Goal: Transaction & Acquisition: Purchase product/service

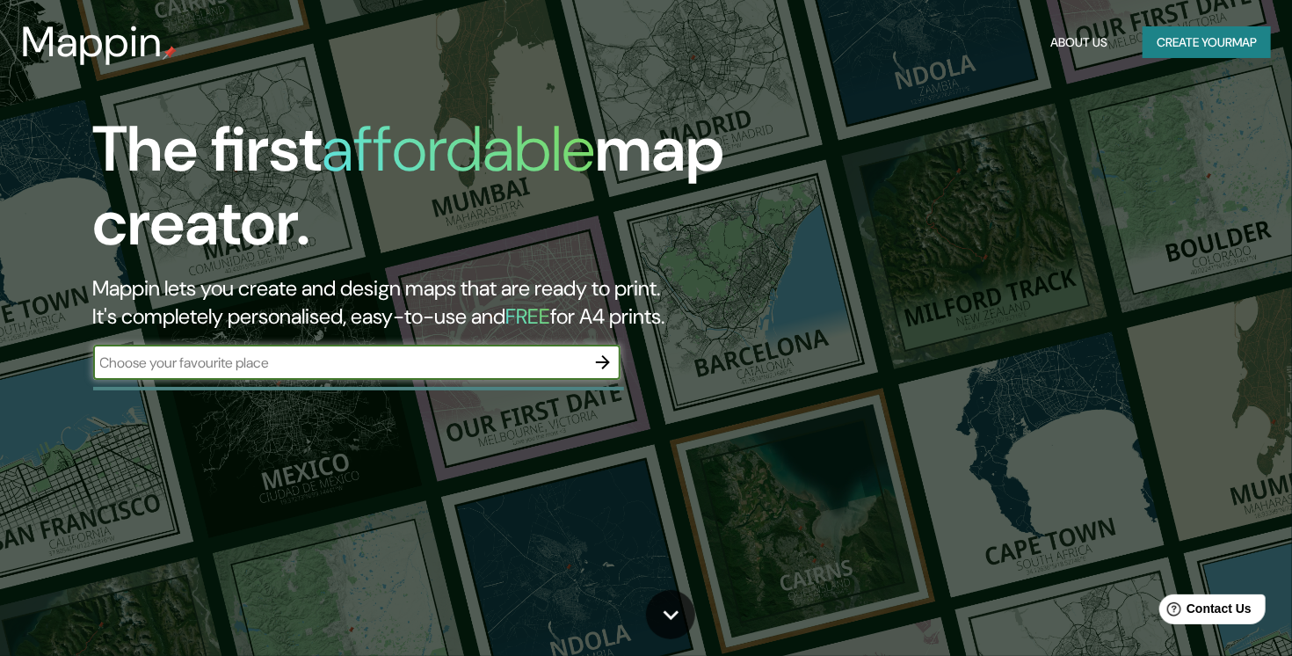
click at [598, 367] on icon "button" at bounding box center [602, 362] width 21 height 21
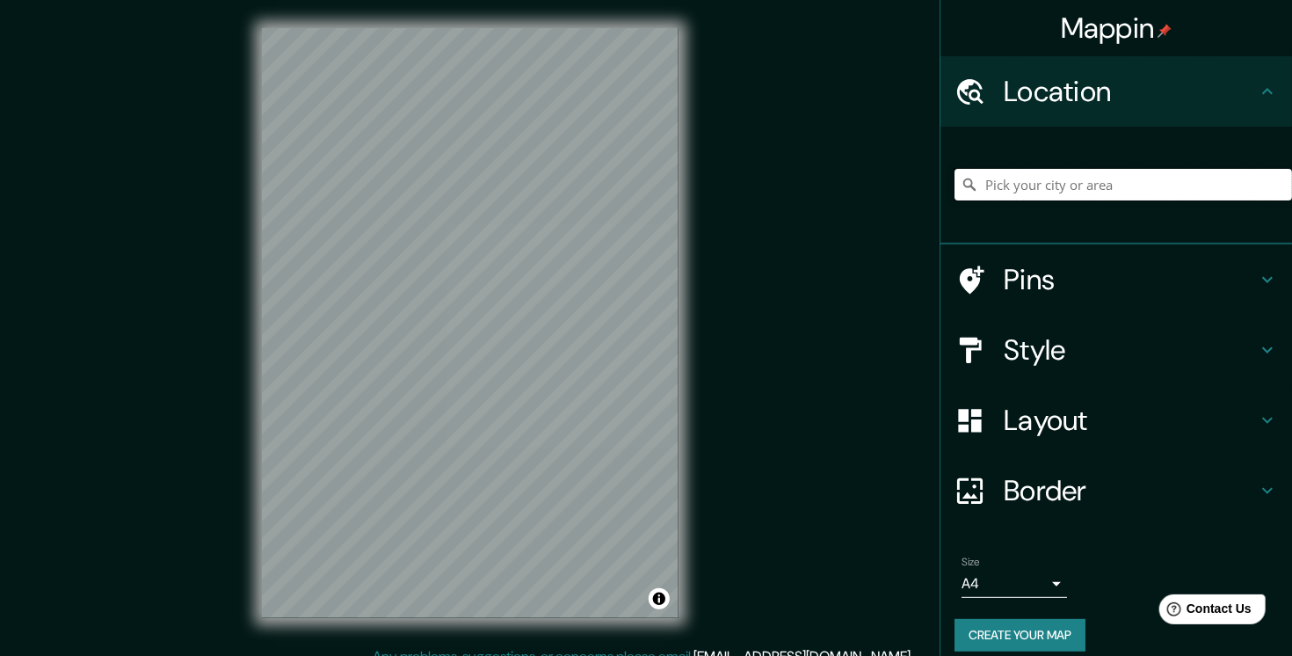
click at [1103, 186] on input "Pick your city or area" at bounding box center [1124, 185] width 338 height 32
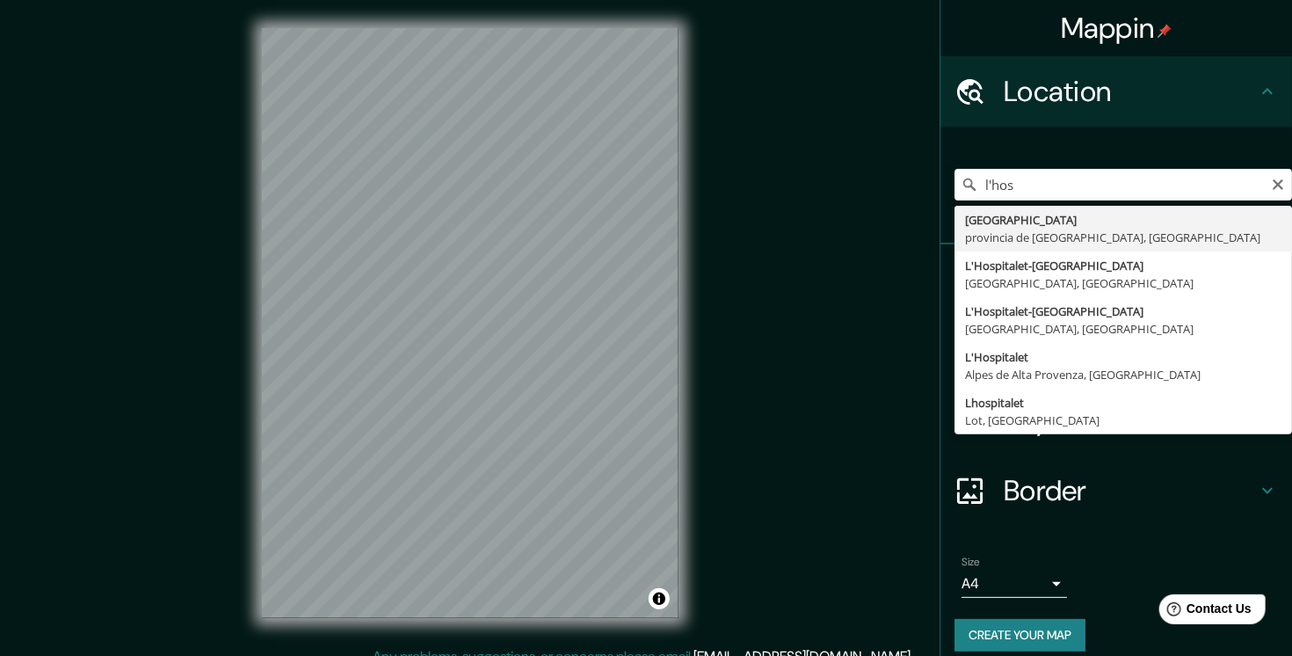
type input "[GEOGRAPHIC_DATA], [GEOGRAPHIC_DATA], [GEOGRAPHIC_DATA]"
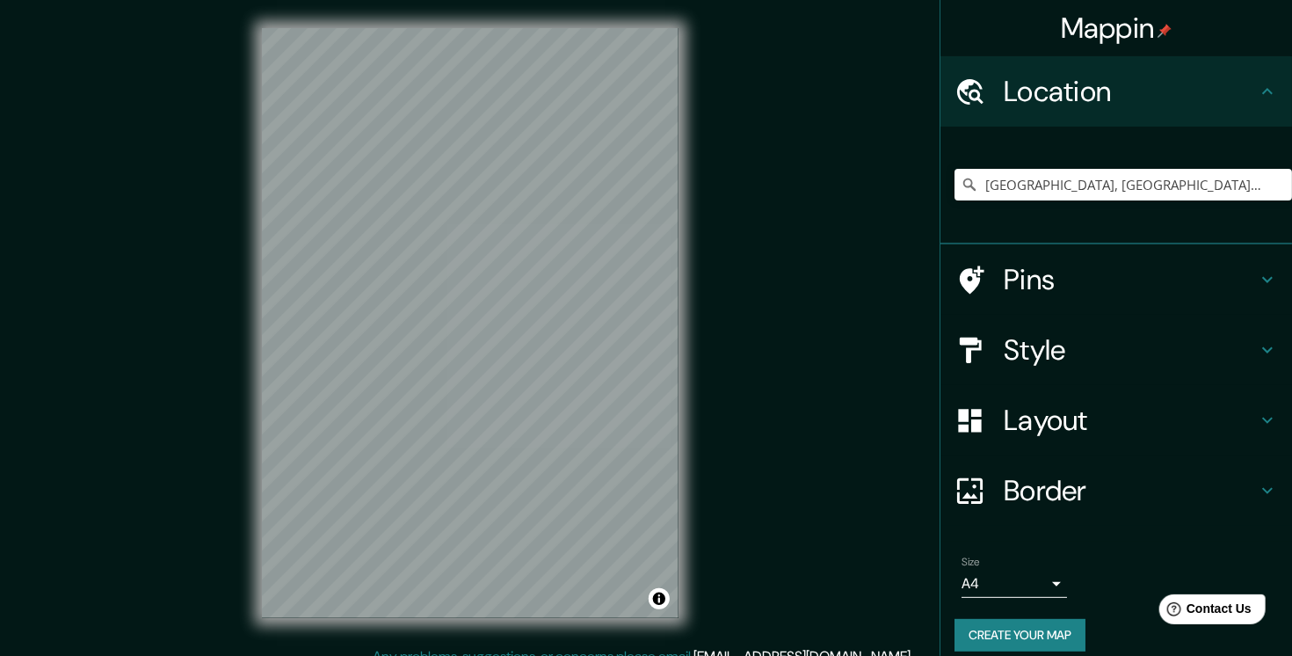
click at [1257, 342] on icon at bounding box center [1267, 349] width 21 height 21
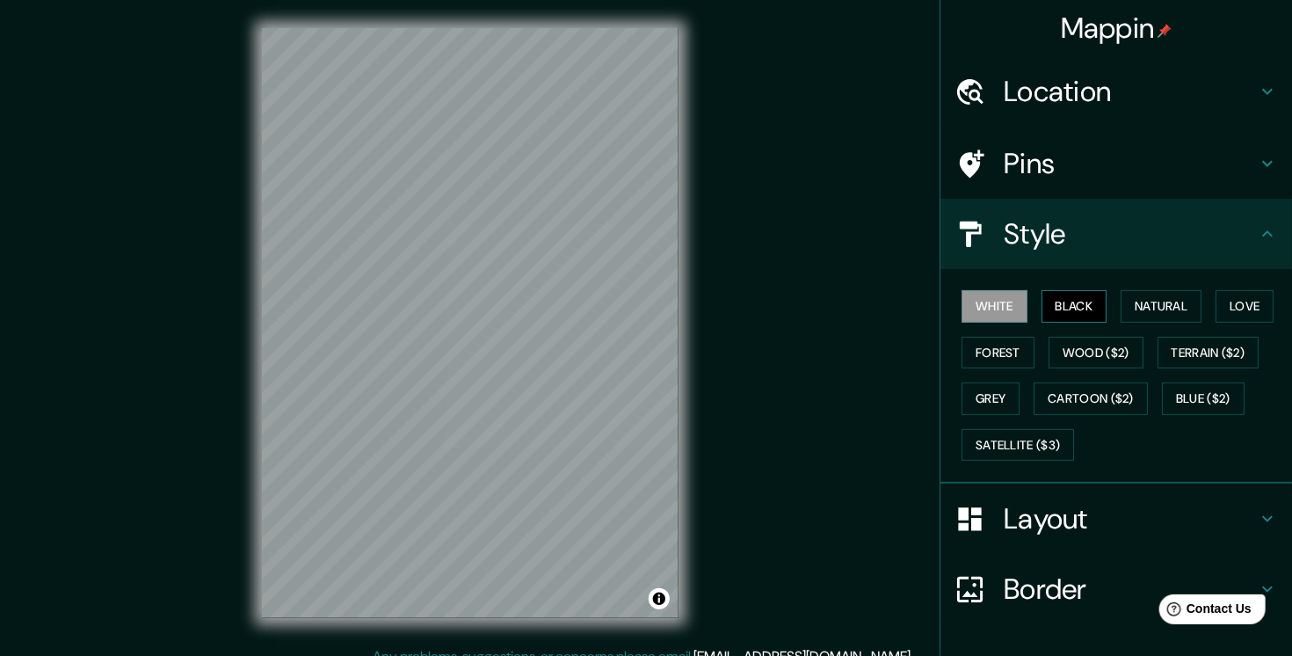
click at [1072, 306] on button "Black" at bounding box center [1075, 306] width 66 height 33
click at [1121, 309] on button "Natural" at bounding box center [1161, 306] width 81 height 33
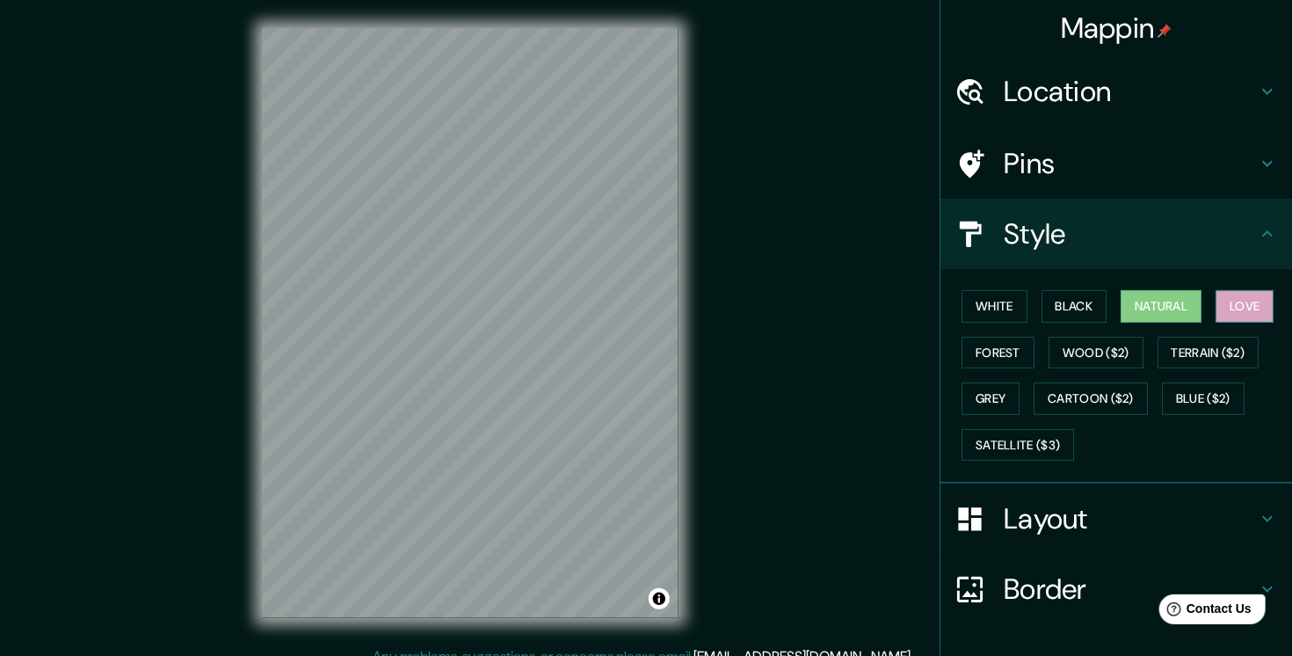
click at [1228, 301] on button "Love" at bounding box center [1245, 306] width 58 height 33
click at [983, 363] on button "Forest" at bounding box center [998, 353] width 73 height 33
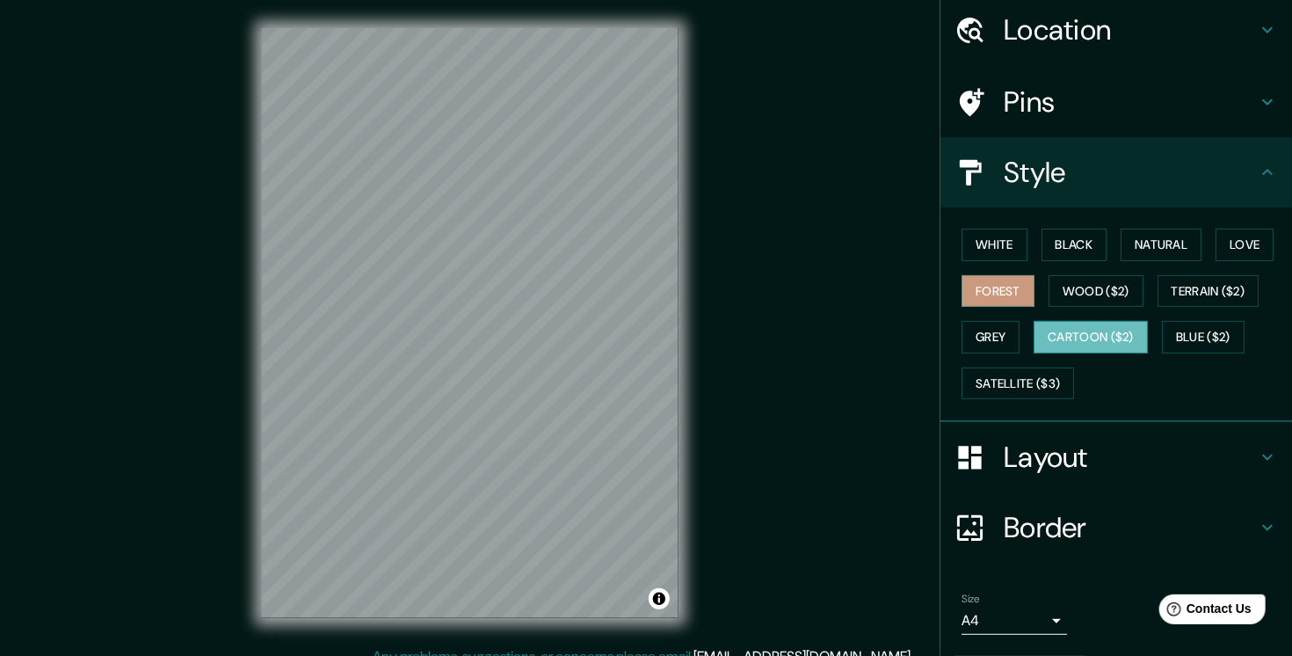
scroll to position [113, 0]
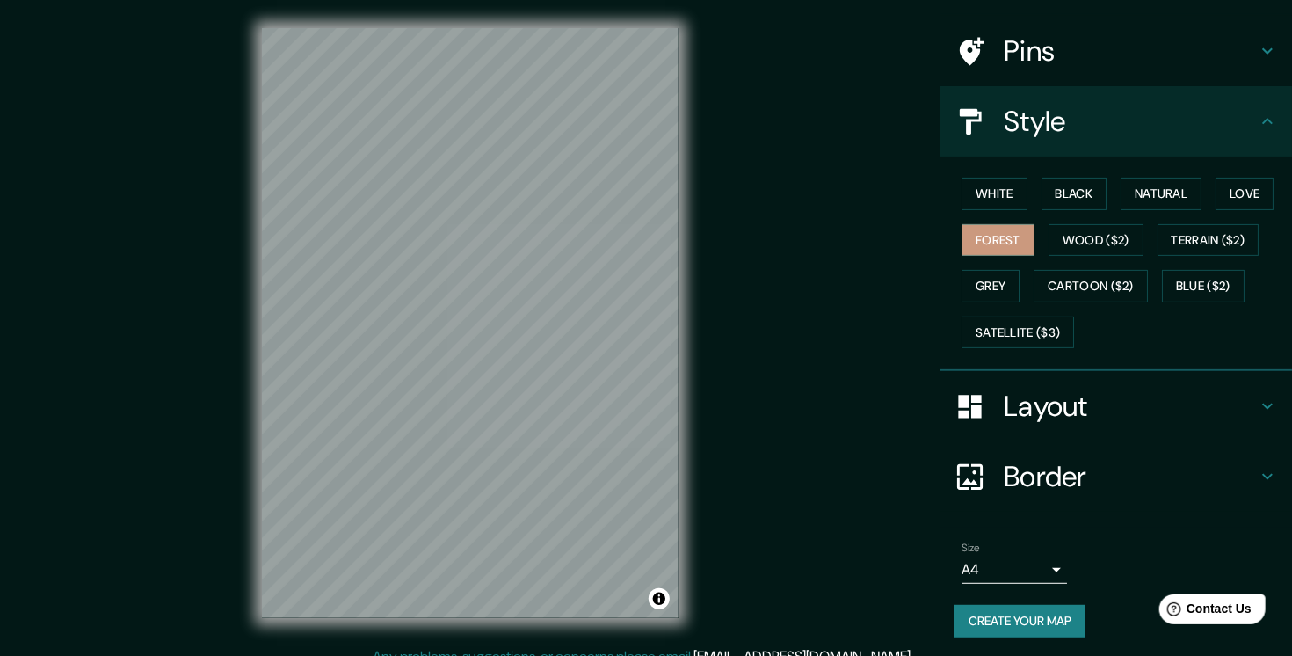
click at [1037, 615] on button "Create your map" at bounding box center [1020, 621] width 131 height 33
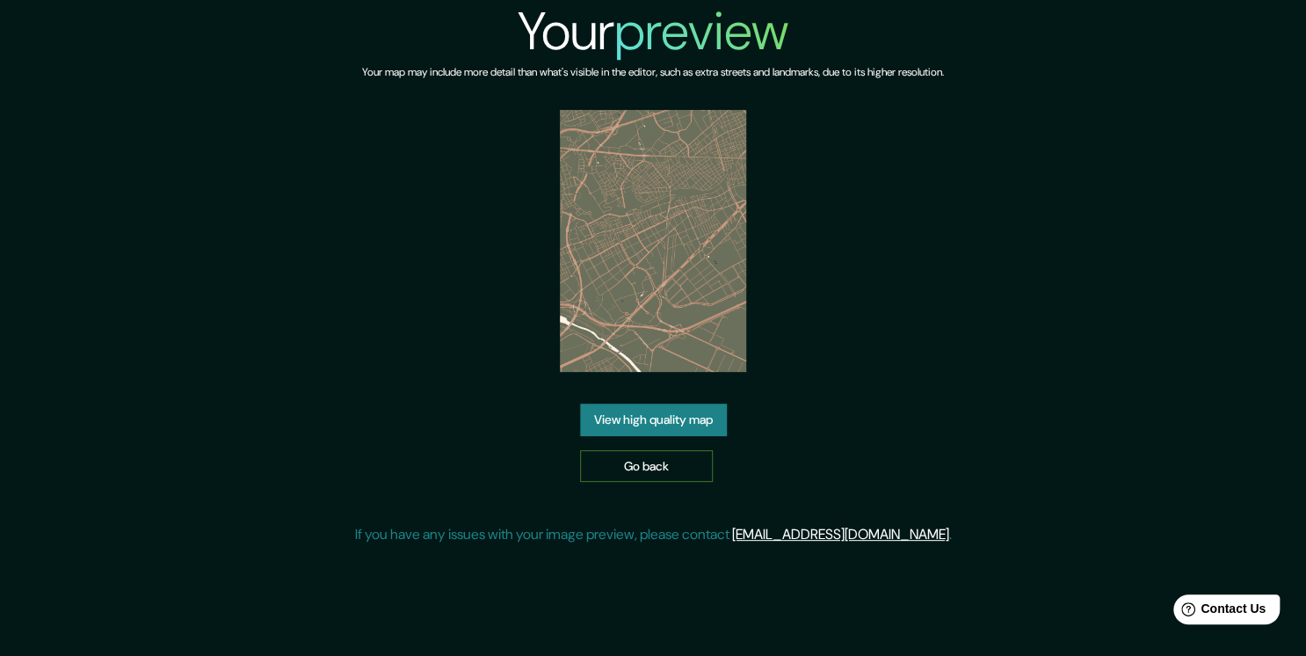
click at [658, 481] on link "Go back" at bounding box center [646, 466] width 133 height 33
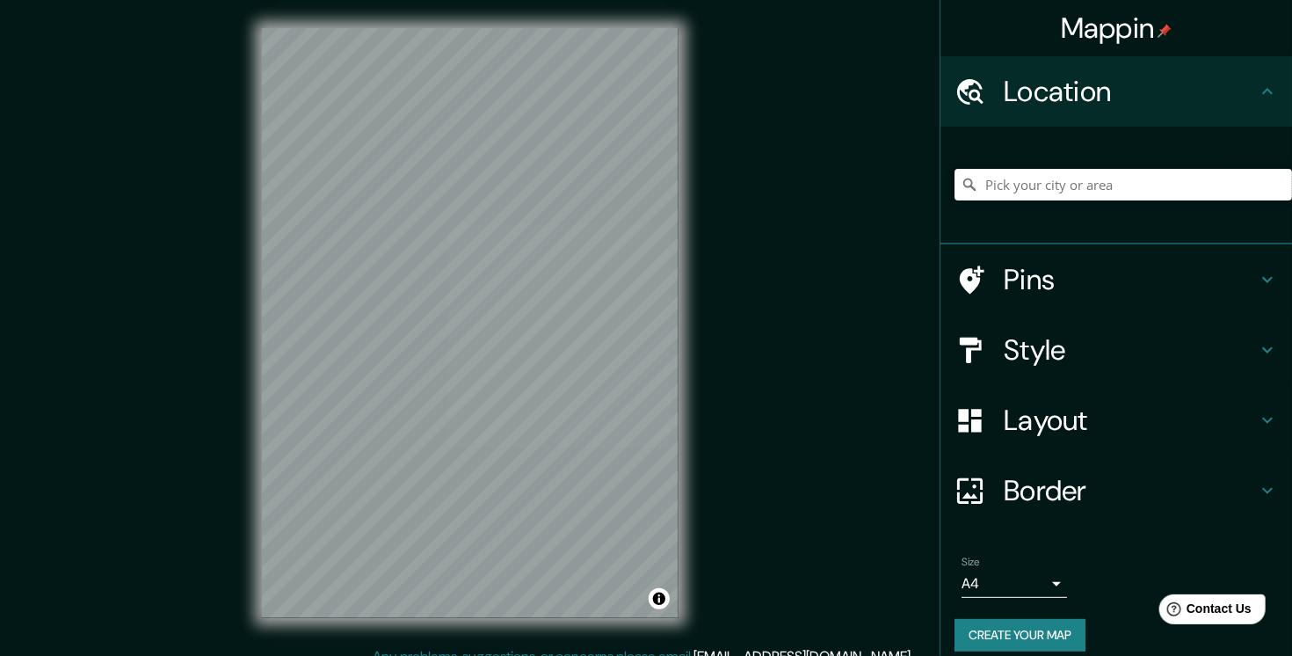
click at [1030, 176] on input "Pick your city or area" at bounding box center [1124, 185] width 338 height 32
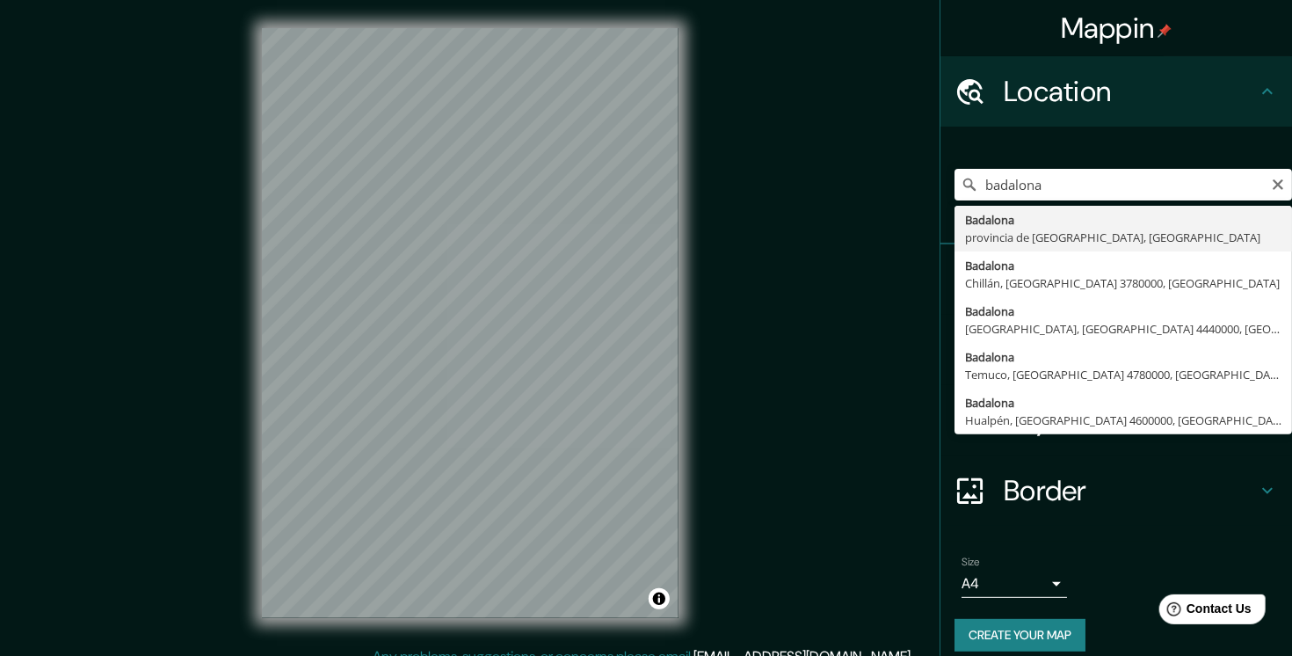
type input "Badalona, provincia de Barcelona, España"
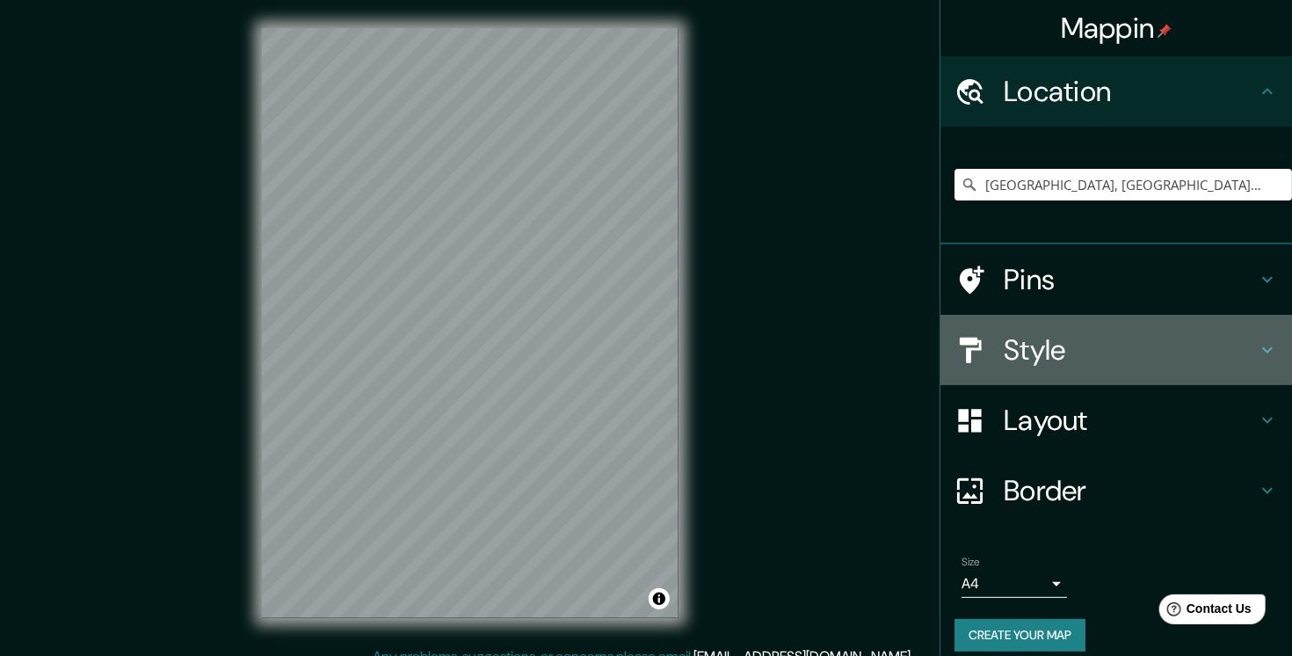
click at [1257, 345] on icon at bounding box center [1267, 349] width 21 height 21
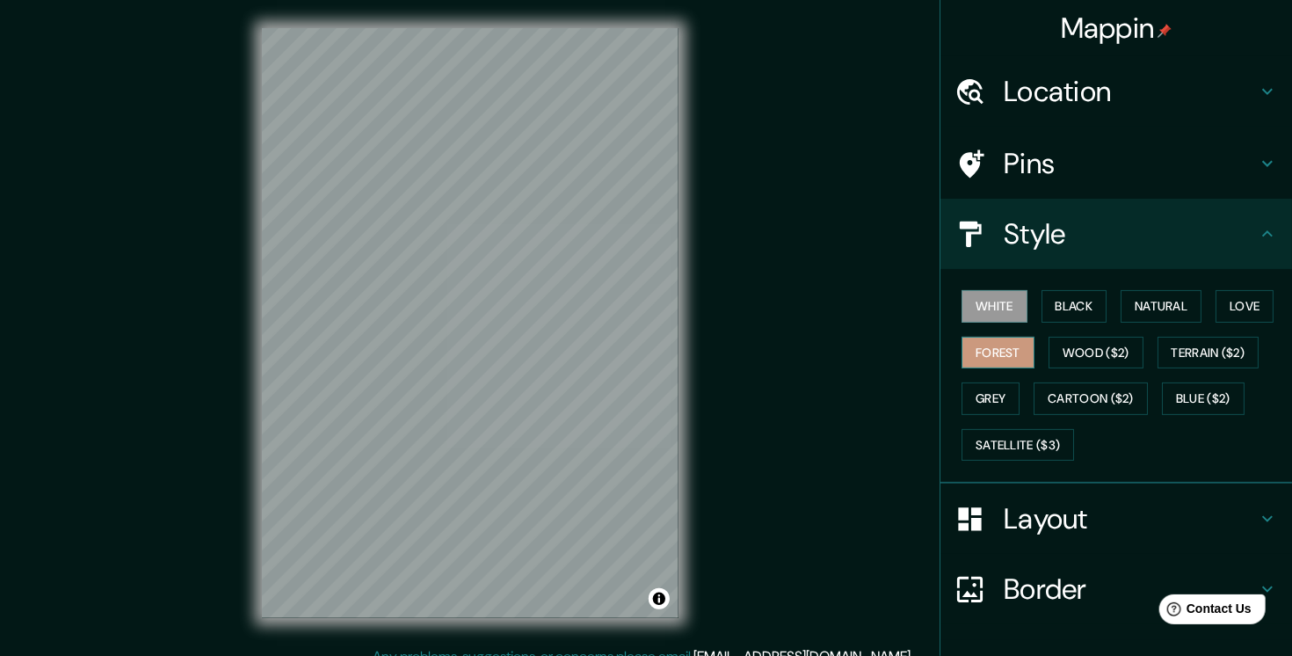
click at [992, 360] on button "Forest" at bounding box center [998, 353] width 73 height 33
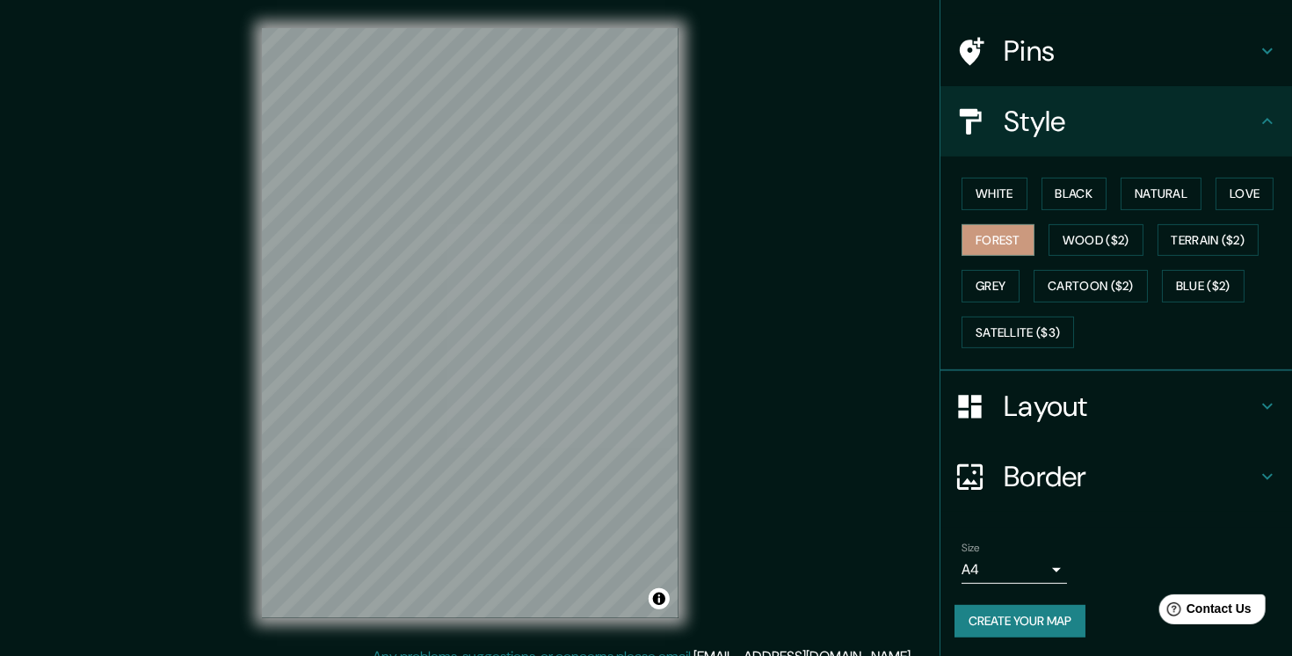
click at [1036, 563] on body "Mappin Location Badalona, provincia de Barcelona, España Pins Style White Black…" at bounding box center [646, 328] width 1292 height 656
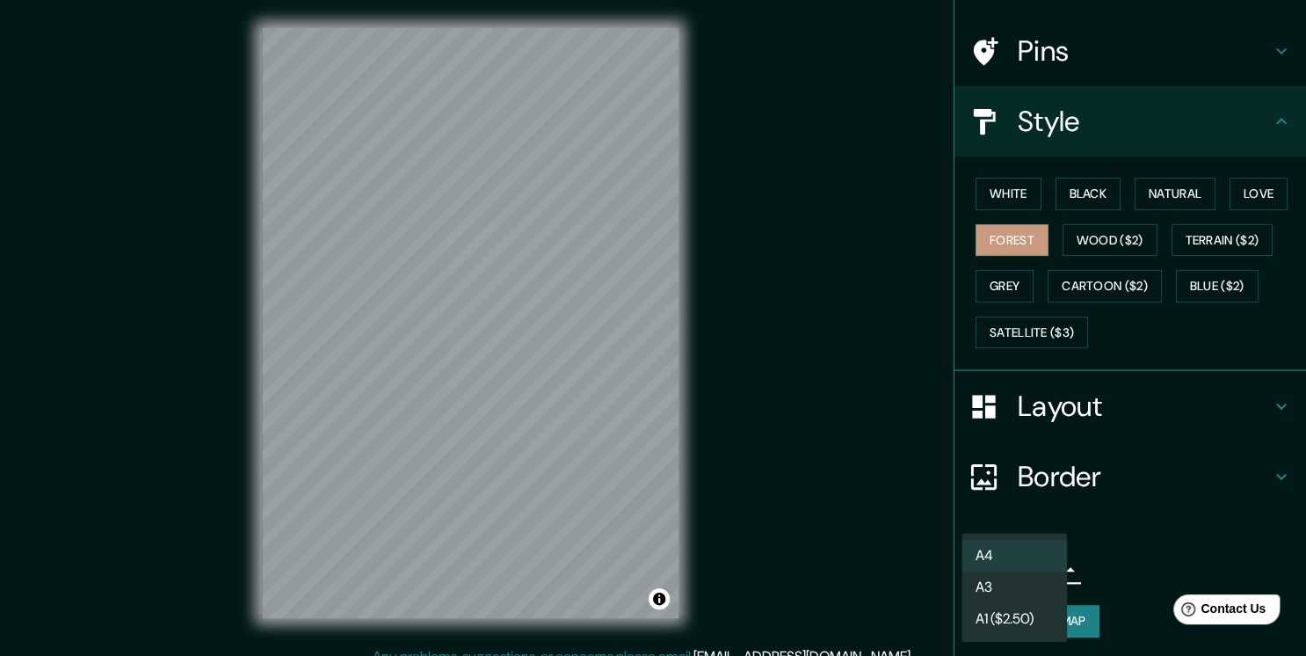
click at [1037, 581] on li "A3" at bounding box center [1014, 587] width 105 height 32
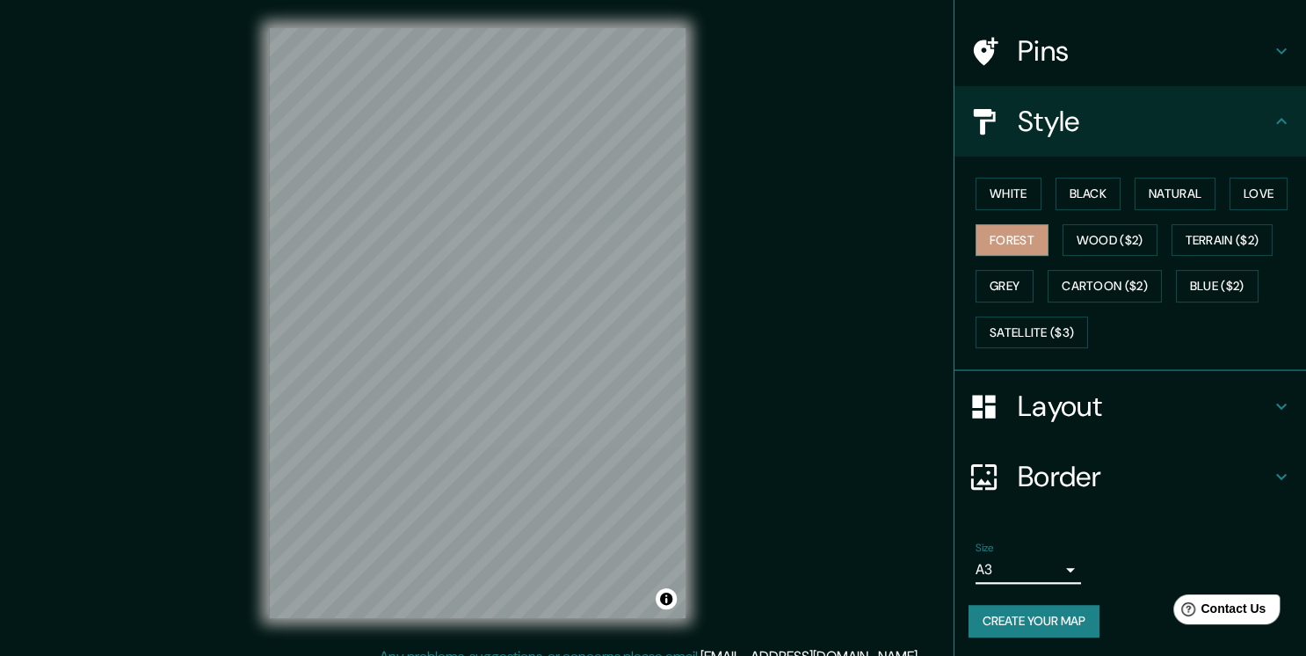
click at [1040, 568] on body "Mappin Location Badalona, provincia de Barcelona, España Pins Style White Black…" at bounding box center [653, 328] width 1306 height 656
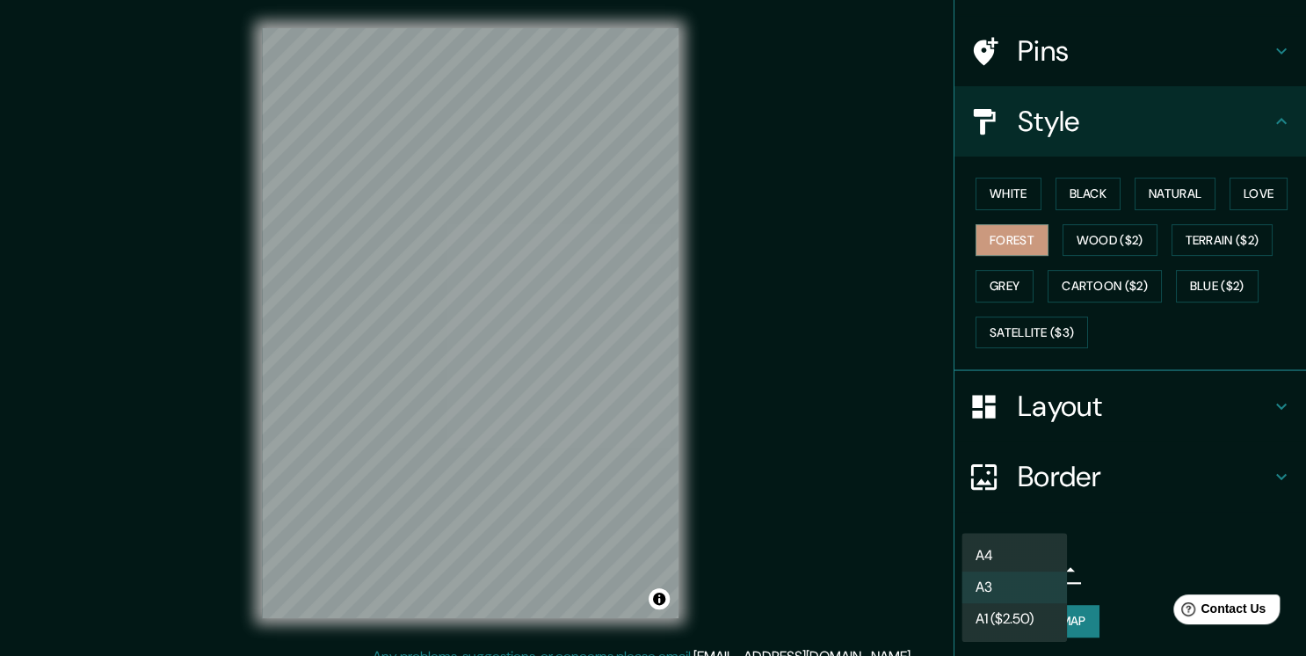
click at [1034, 549] on li "A4" at bounding box center [1014, 556] width 105 height 32
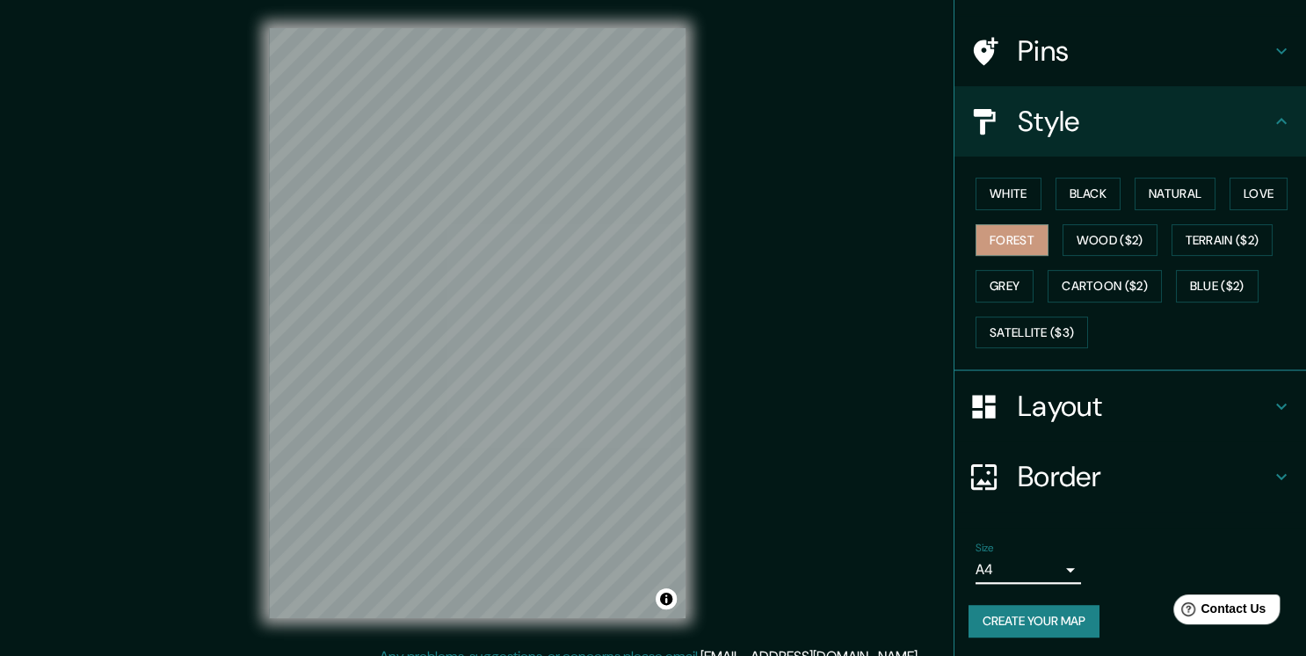
click at [1032, 563] on body "Mappin Location Badalona, provincia de Barcelona, España Pins Style White Black…" at bounding box center [653, 328] width 1306 height 656
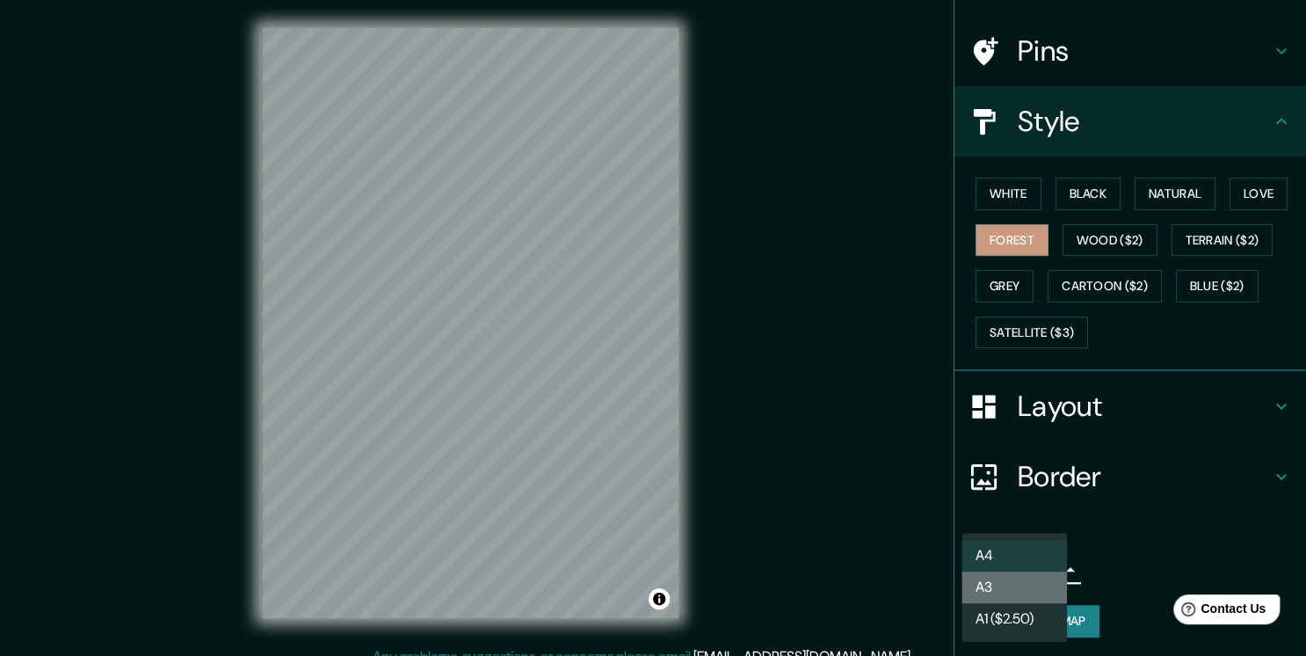
click at [1028, 581] on li "A3" at bounding box center [1014, 587] width 105 height 32
type input "a4"
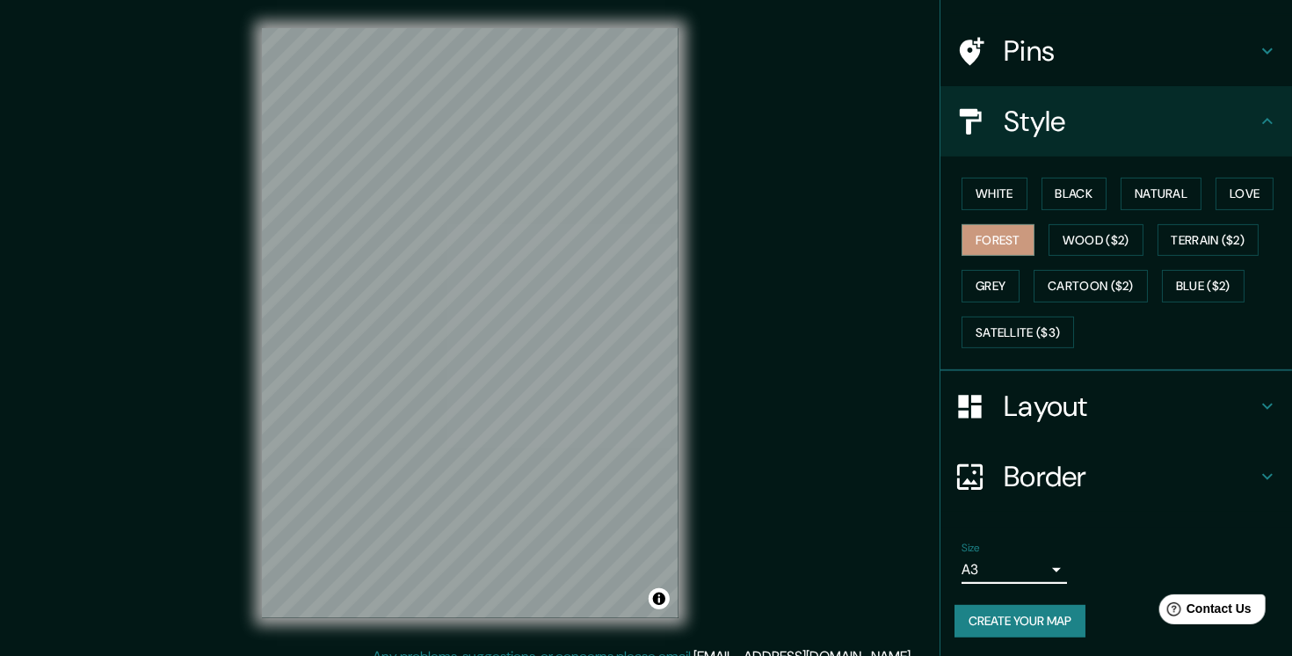
click at [1029, 620] on button "Create your map" at bounding box center [1020, 621] width 131 height 33
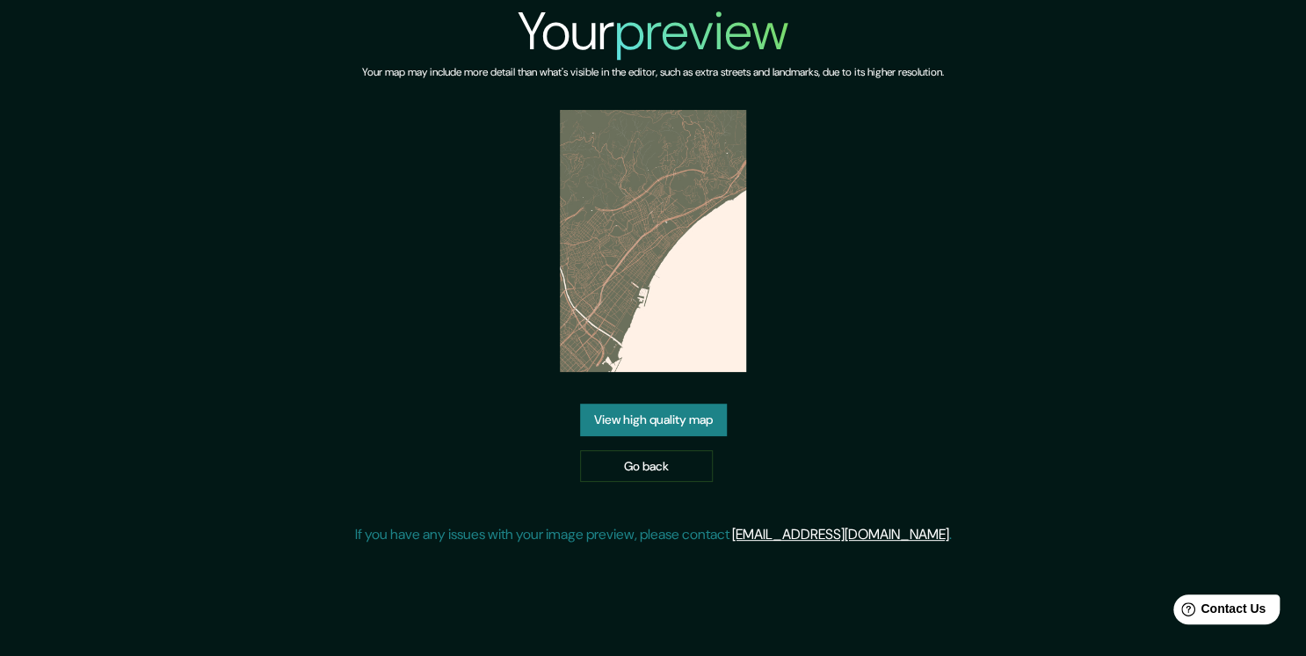
drag, startPoint x: 468, startPoint y: 441, endPoint x: 488, endPoint y: 455, distance: 24.6
click at [474, 449] on div "Your preview Your map may include more detail than what's visible in the editor…" at bounding box center [653, 279] width 597 height 559
click at [643, 472] on link "Go back" at bounding box center [646, 466] width 133 height 33
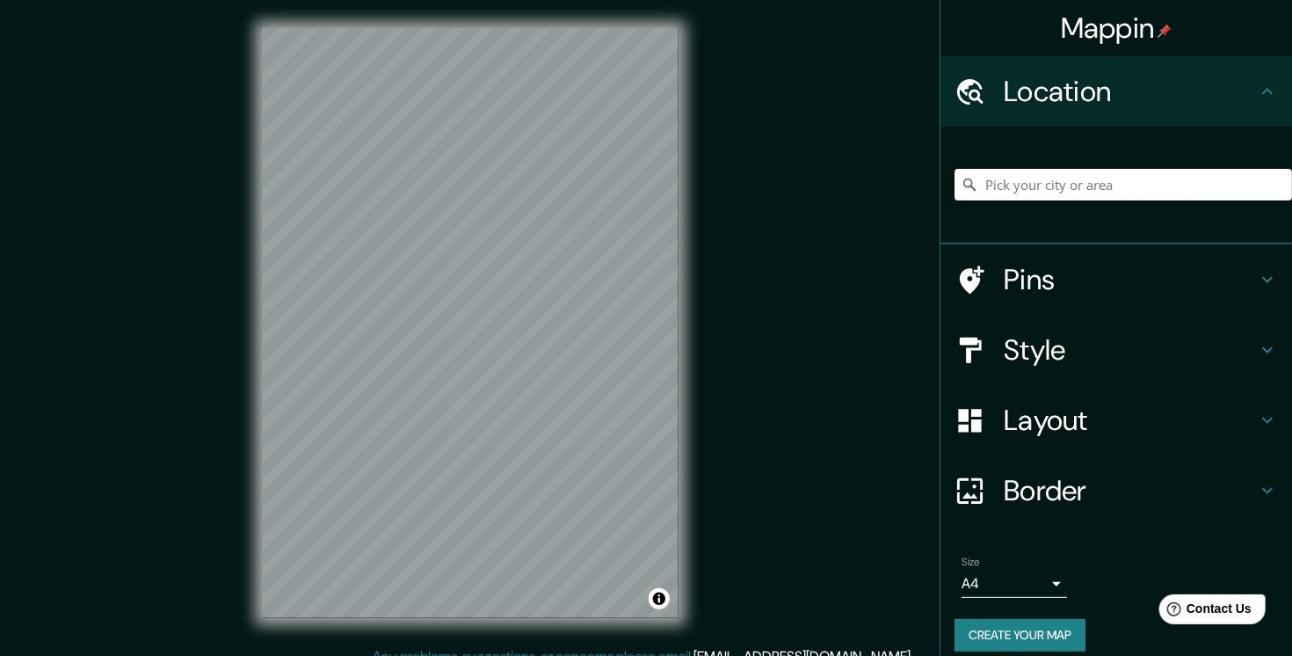
click at [1069, 185] on input "Pick your city or area" at bounding box center [1124, 185] width 338 height 32
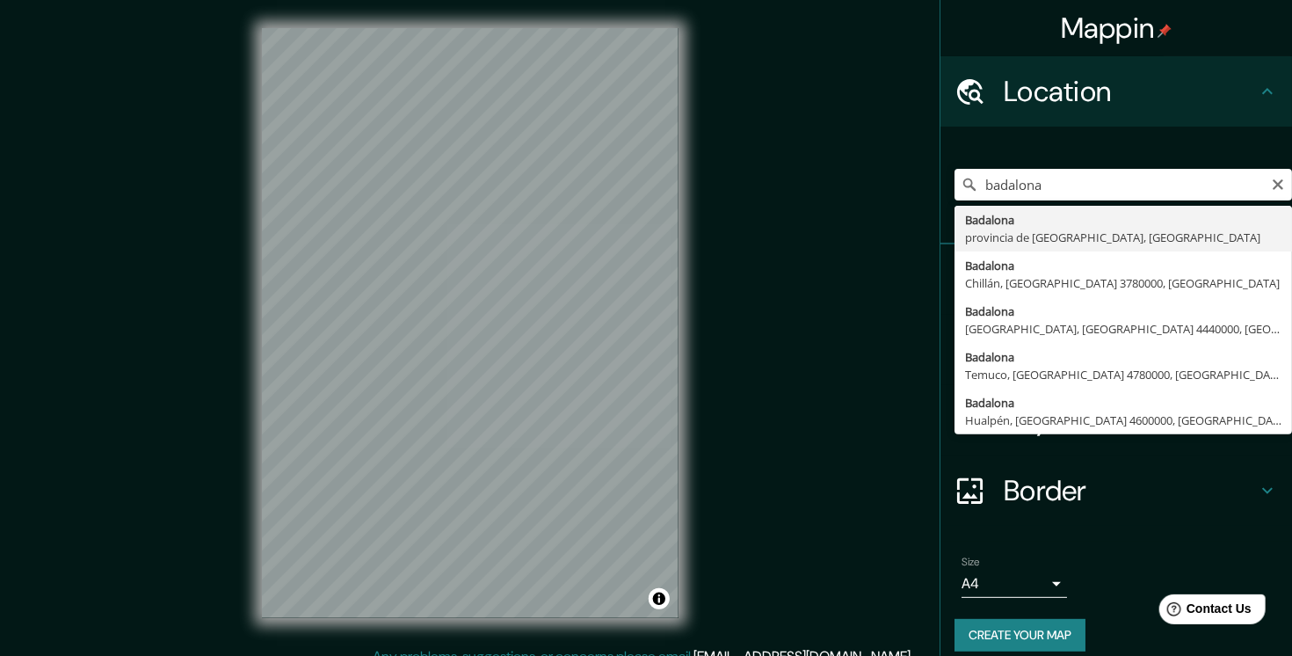
type input "Badalona, provincia de Barcelona, España"
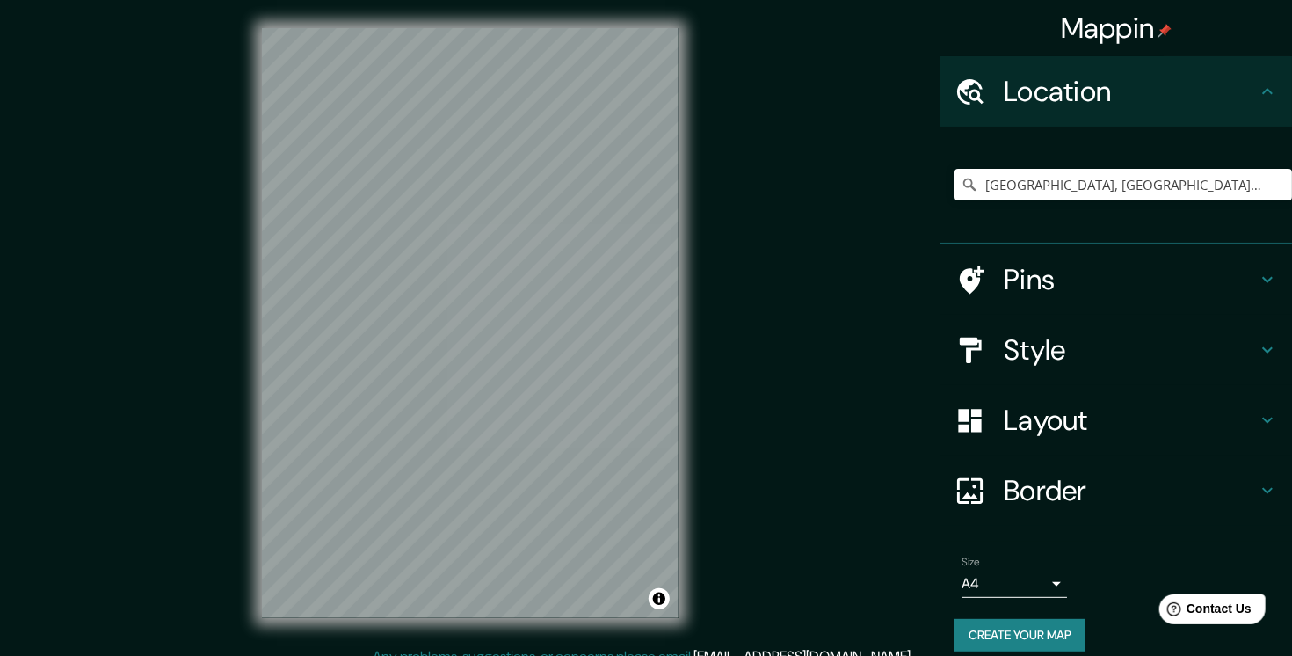
click at [1006, 576] on body "Mappin Location Badalona, provincia de Barcelona, España Pins Style Layout Bord…" at bounding box center [646, 328] width 1292 height 656
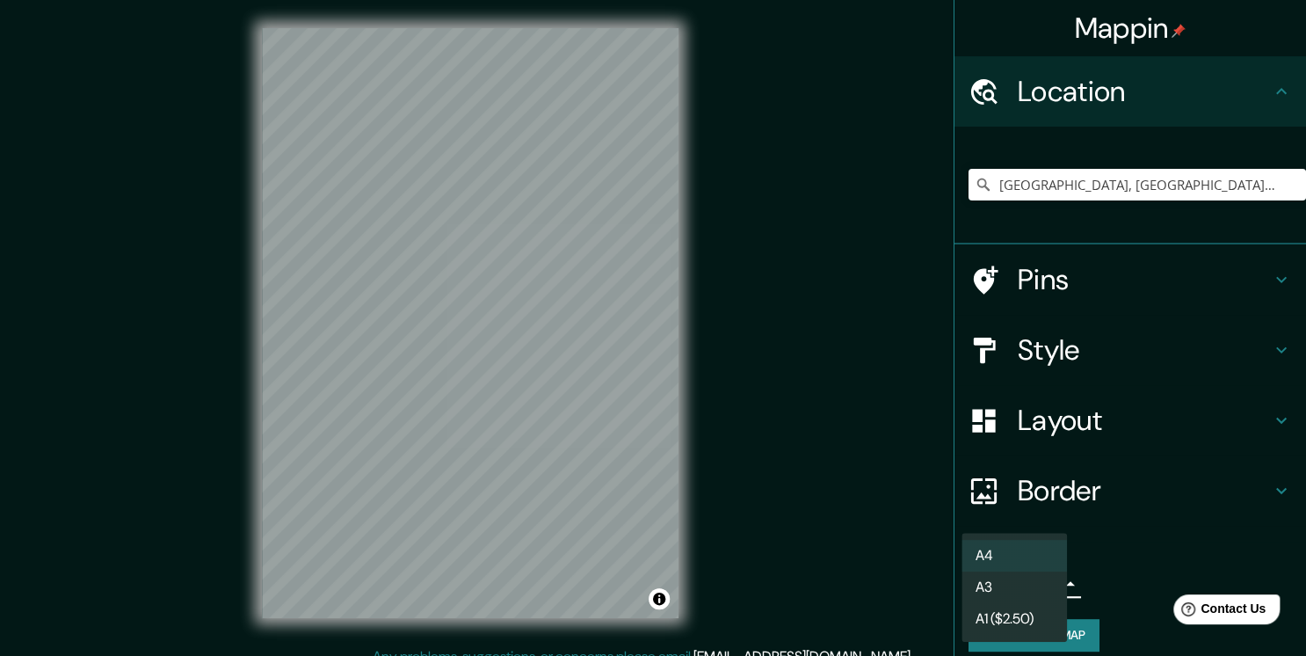
click at [1015, 556] on li "A4" at bounding box center [1014, 556] width 105 height 32
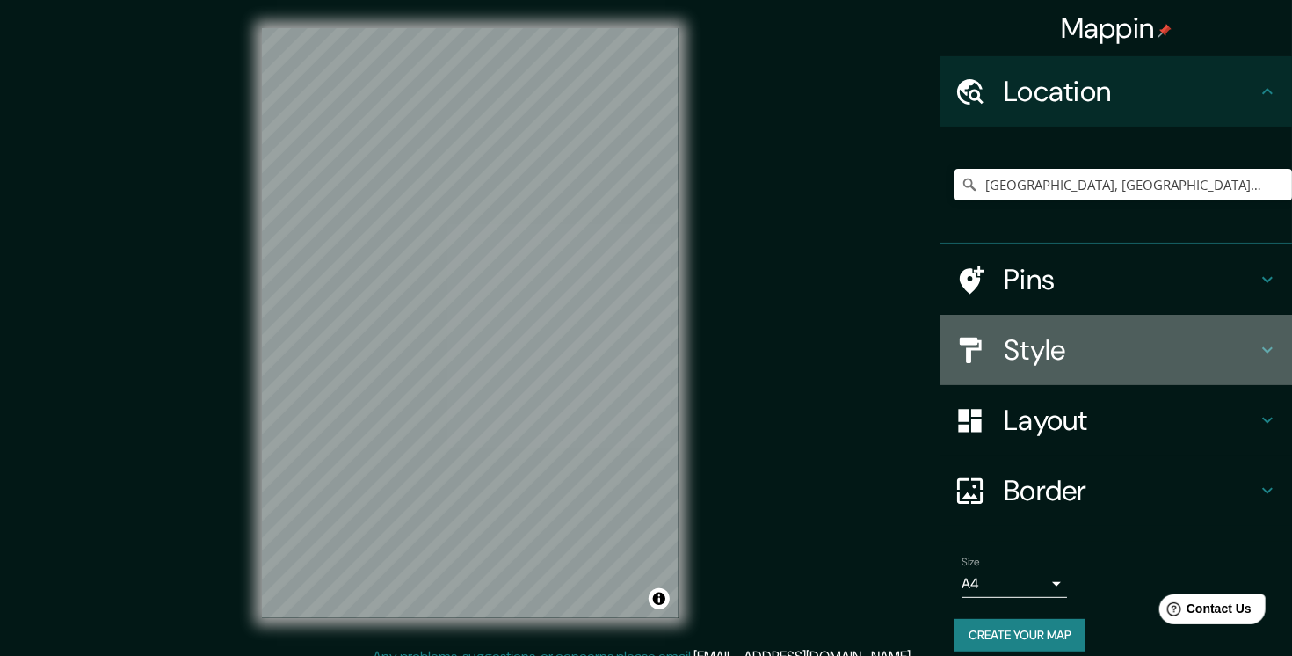
click at [1075, 361] on h4 "Style" at bounding box center [1130, 349] width 253 height 35
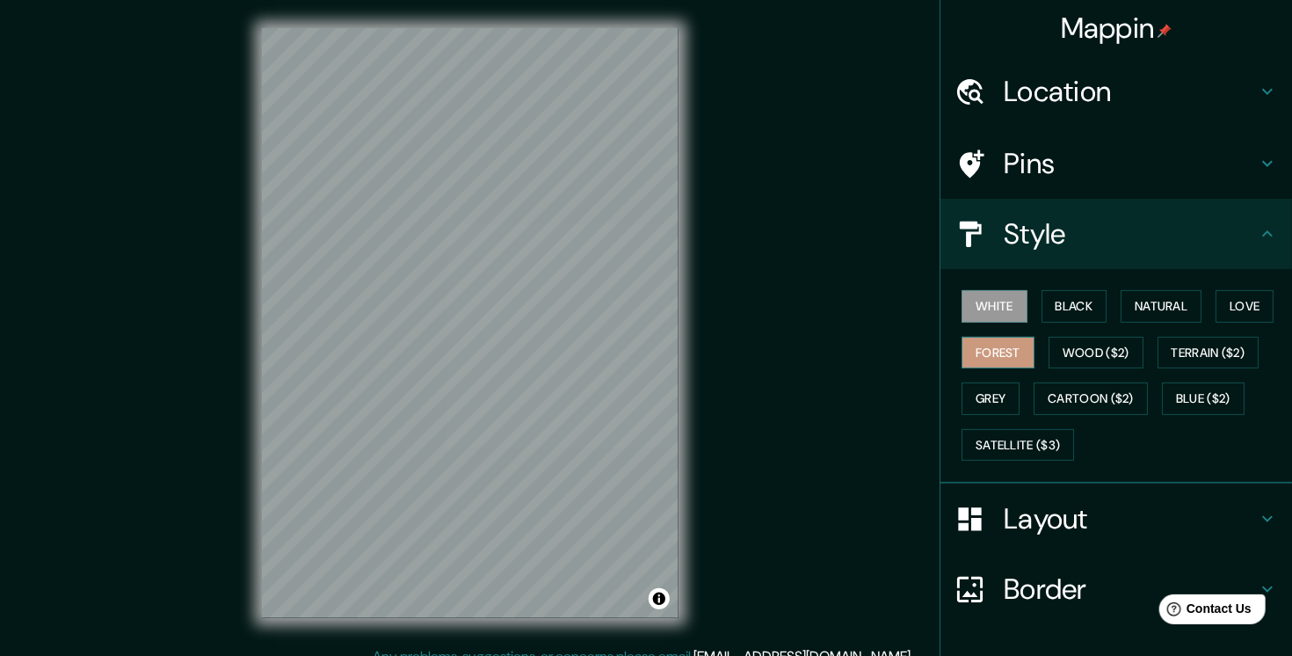
click at [992, 351] on button "Forest" at bounding box center [998, 353] width 73 height 33
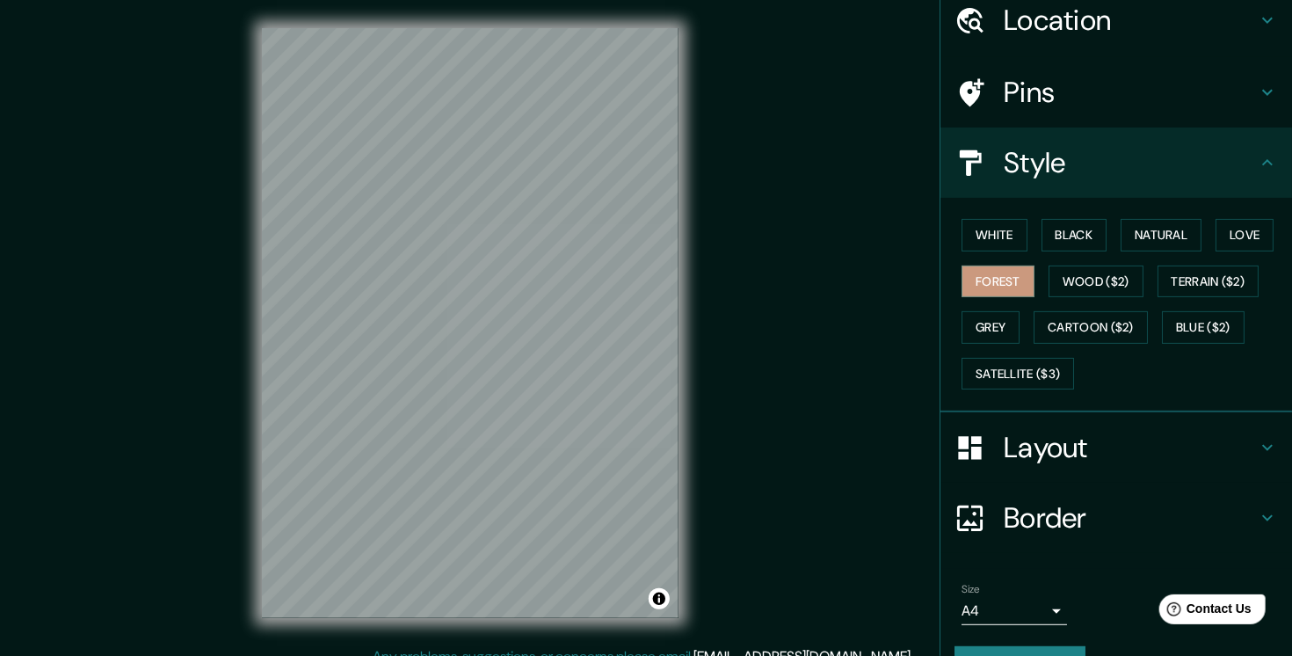
scroll to position [105, 0]
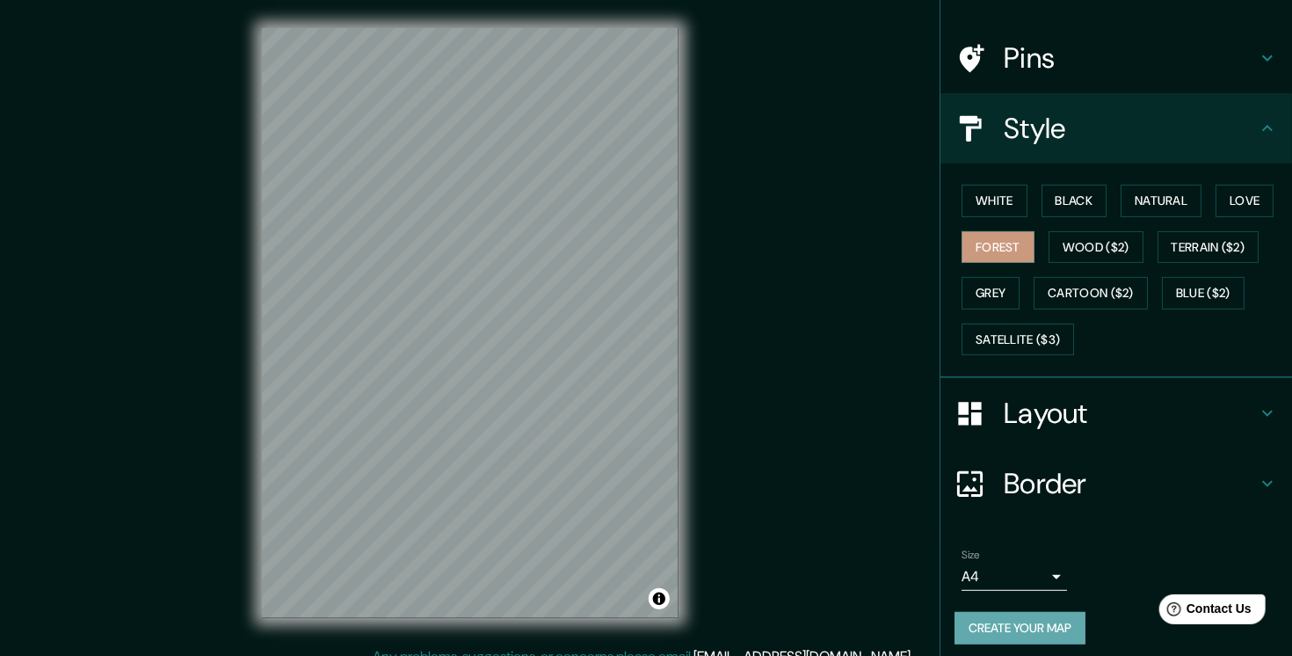
click at [1013, 616] on button "Create your map" at bounding box center [1020, 628] width 131 height 33
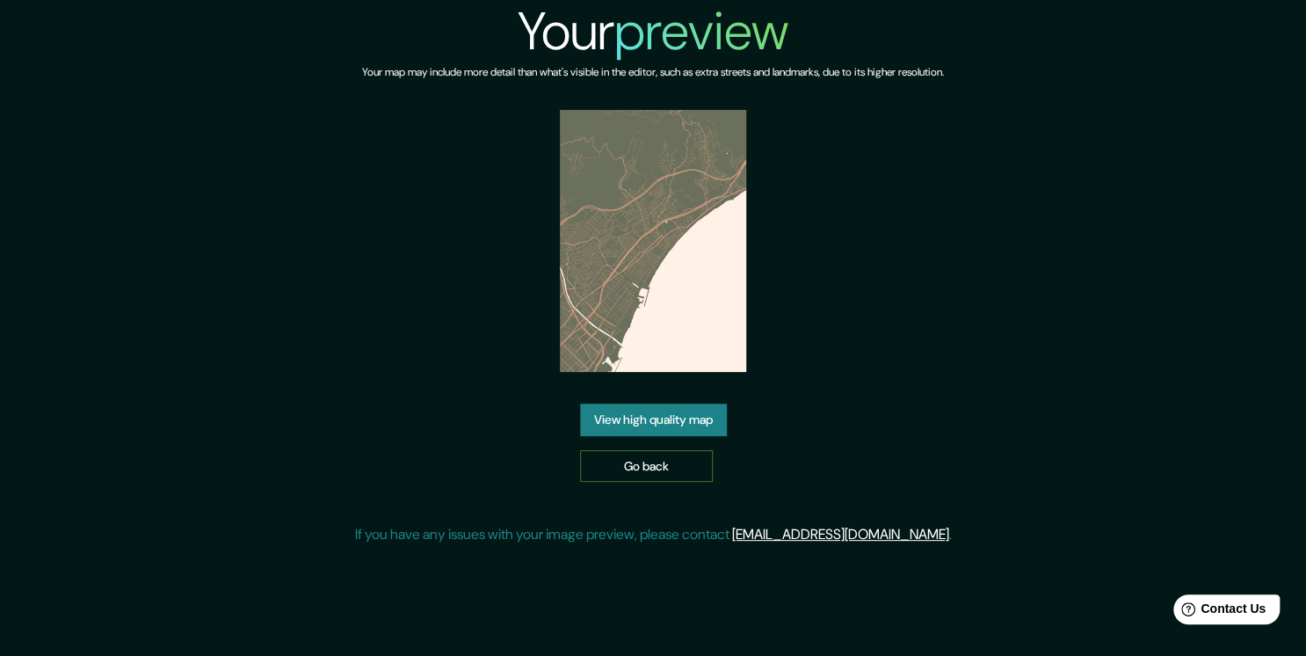
click at [640, 465] on link "Go back" at bounding box center [646, 466] width 133 height 33
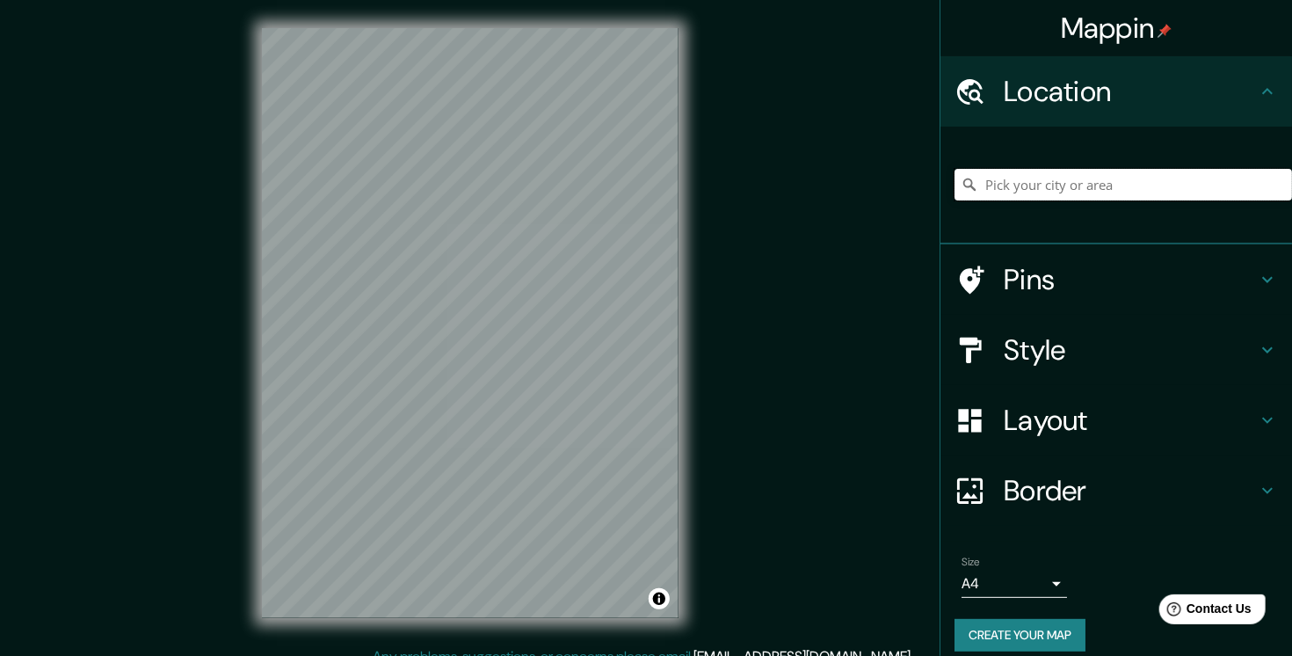
click at [1035, 176] on input "Pick your city or area" at bounding box center [1124, 185] width 338 height 32
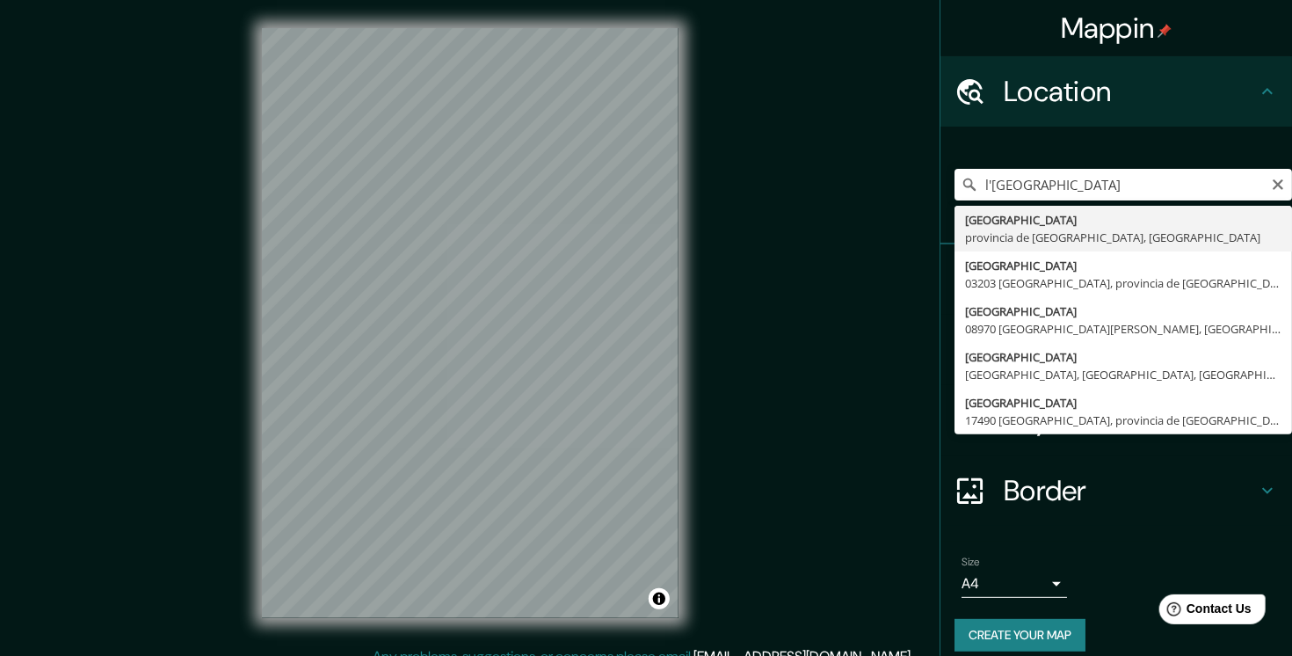
type input "L'Hospitalet de Llobregat, provincia de Barcelona, España"
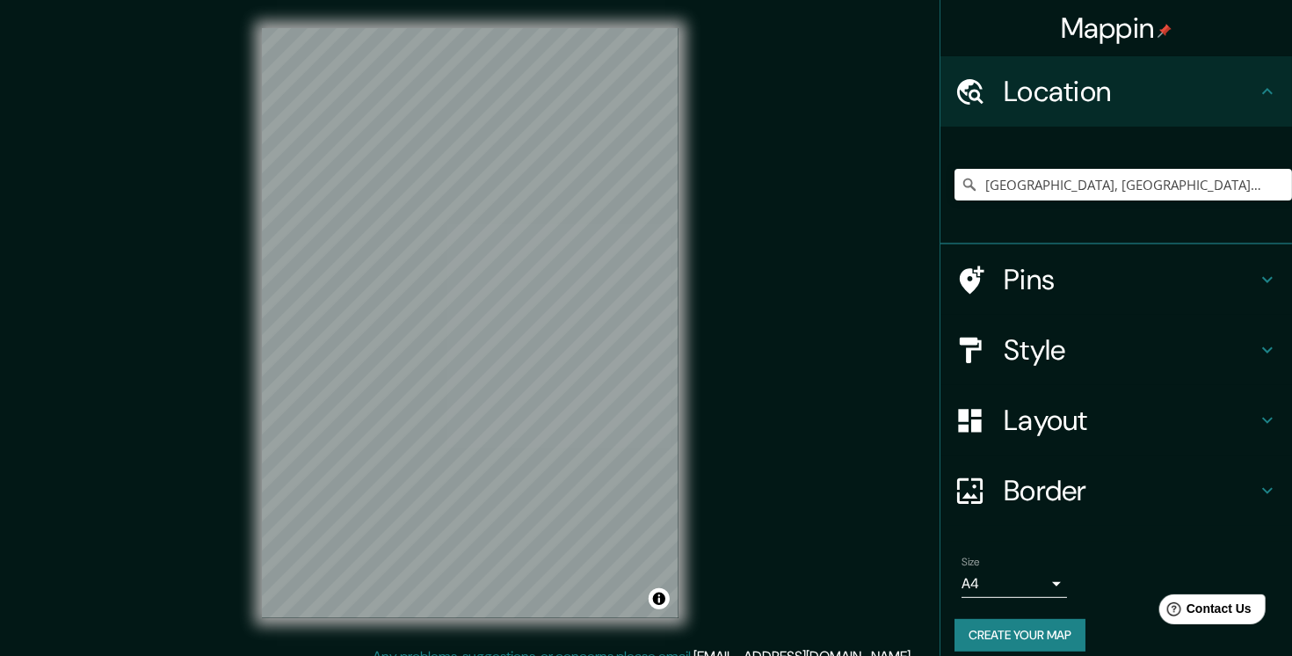
click at [1020, 589] on body "Mappin Location L'Hospitalet de Llobregat, provincia de Barcelona, España Pins …" at bounding box center [646, 328] width 1292 height 656
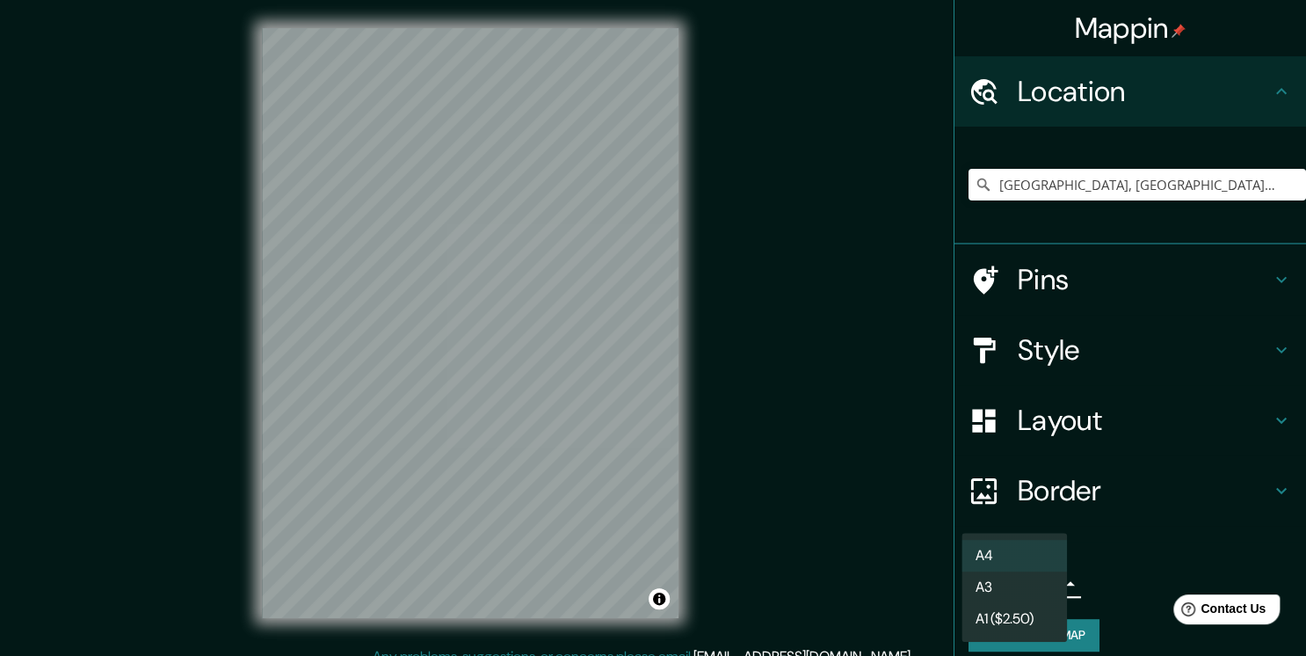
click at [1020, 583] on li "A3" at bounding box center [1014, 587] width 105 height 32
type input "a4"
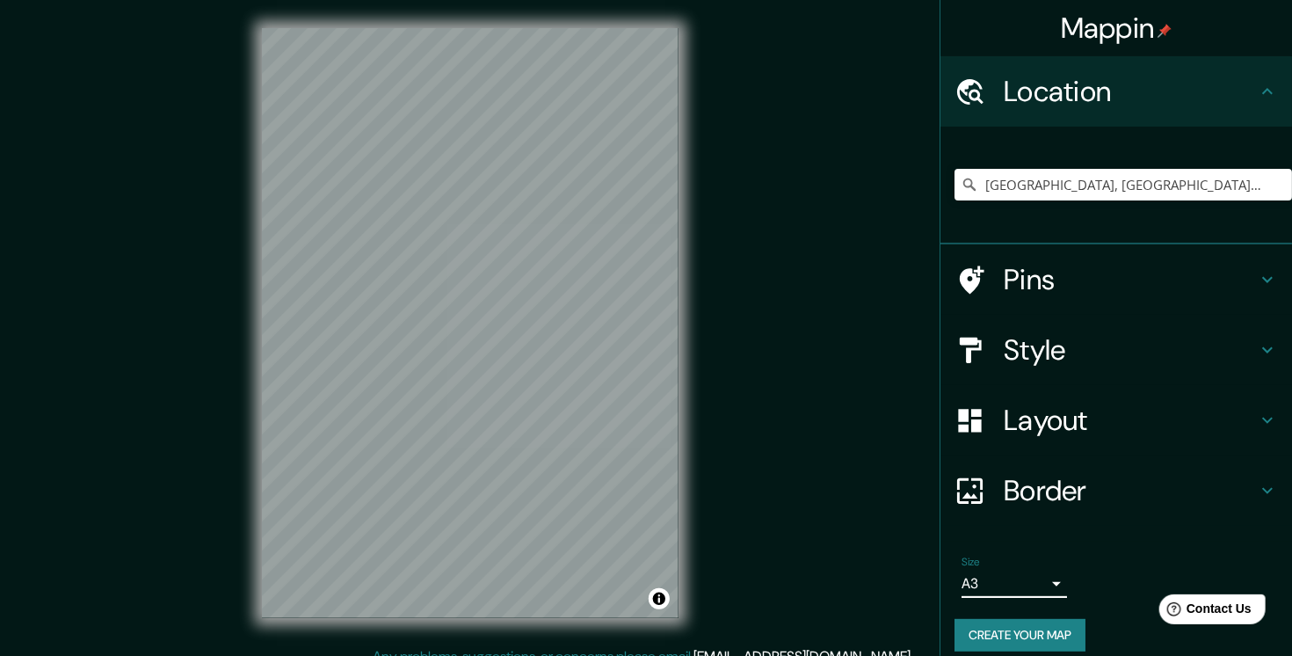
click at [1065, 332] on h4 "Style" at bounding box center [1130, 349] width 253 height 35
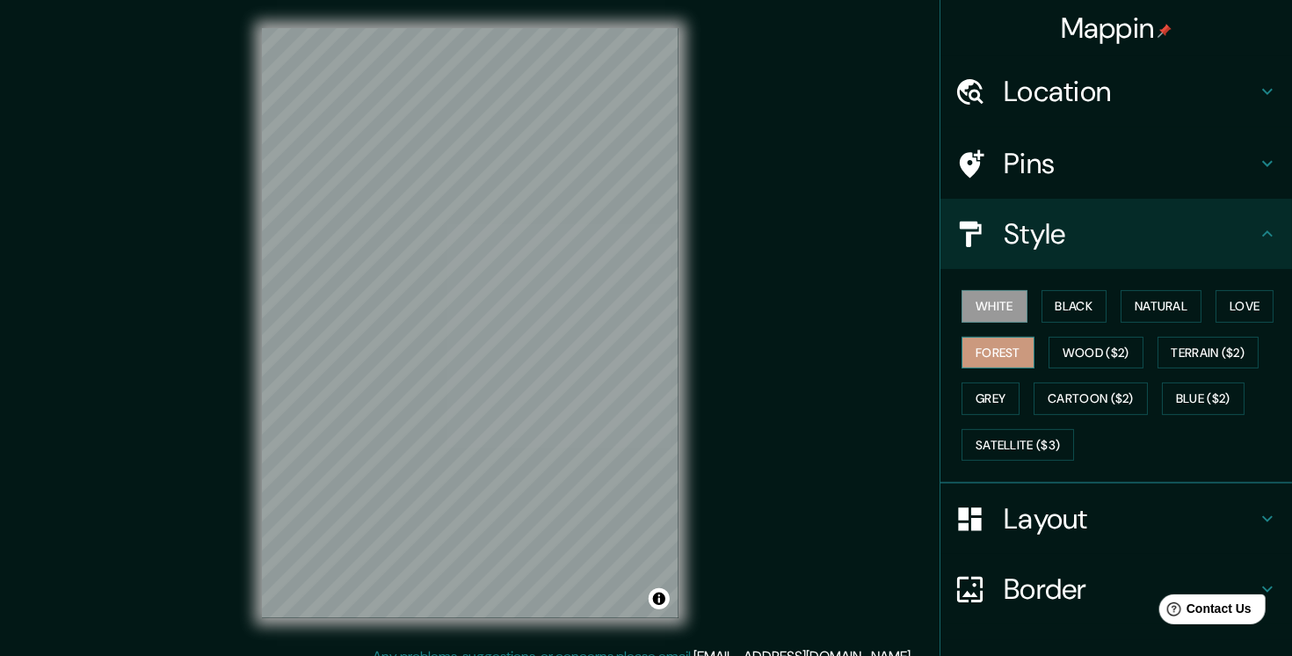
click at [990, 353] on button "Forest" at bounding box center [998, 353] width 73 height 33
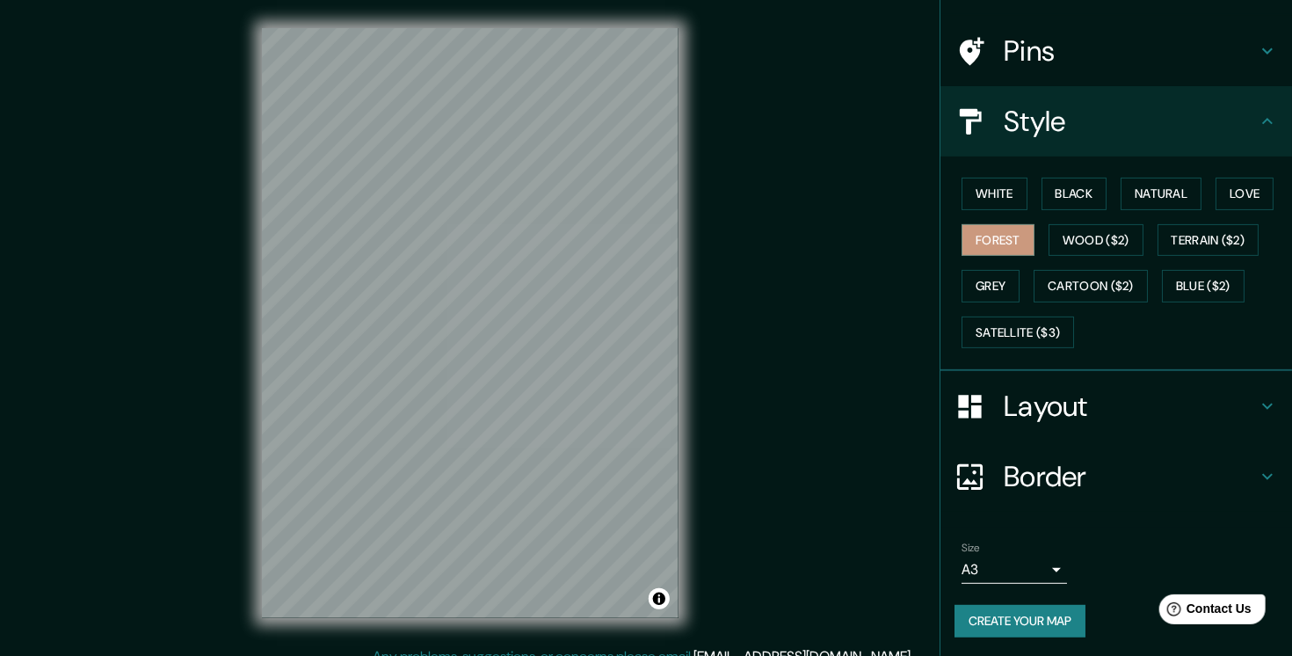
click at [1013, 611] on button "Create your map" at bounding box center [1020, 621] width 131 height 33
